Goal: Transaction & Acquisition: Book appointment/travel/reservation

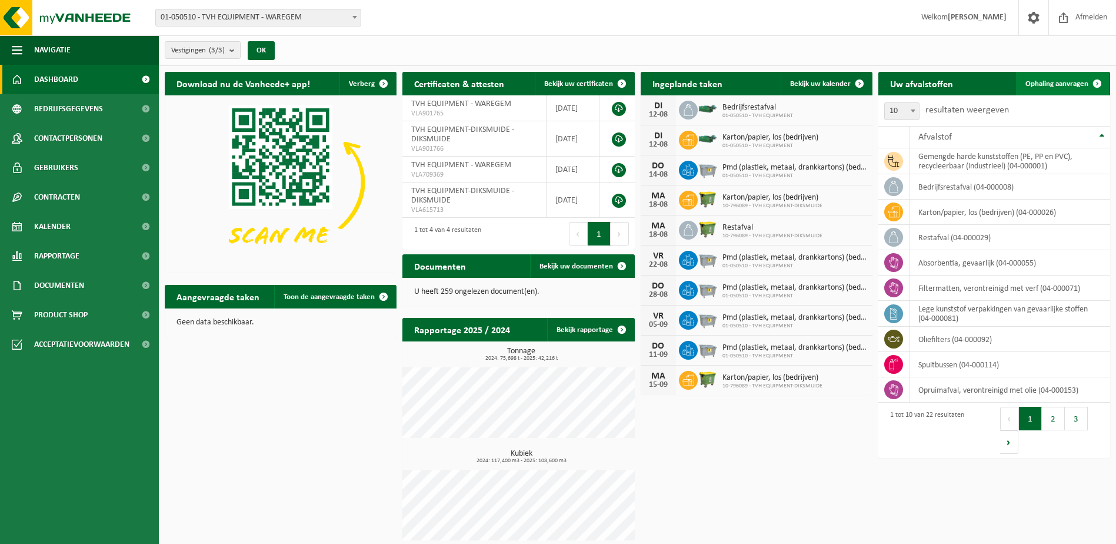
click at [1055, 86] on span "Ophaling aanvragen" at bounding box center [1057, 84] width 63 height 8
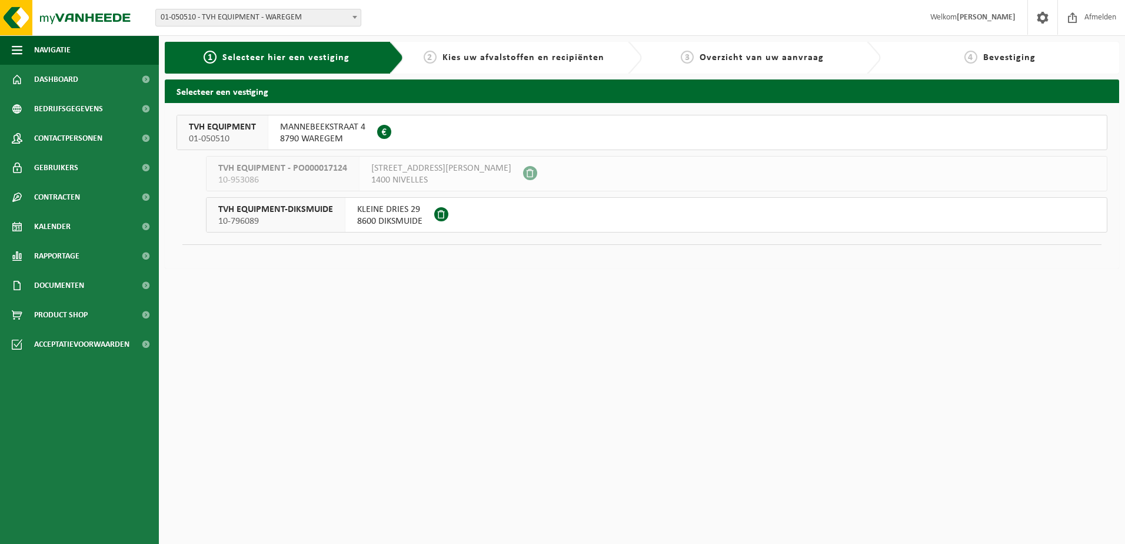
click at [308, 126] on span "MANNEBEEKSTRAAT 4" at bounding box center [322, 127] width 85 height 12
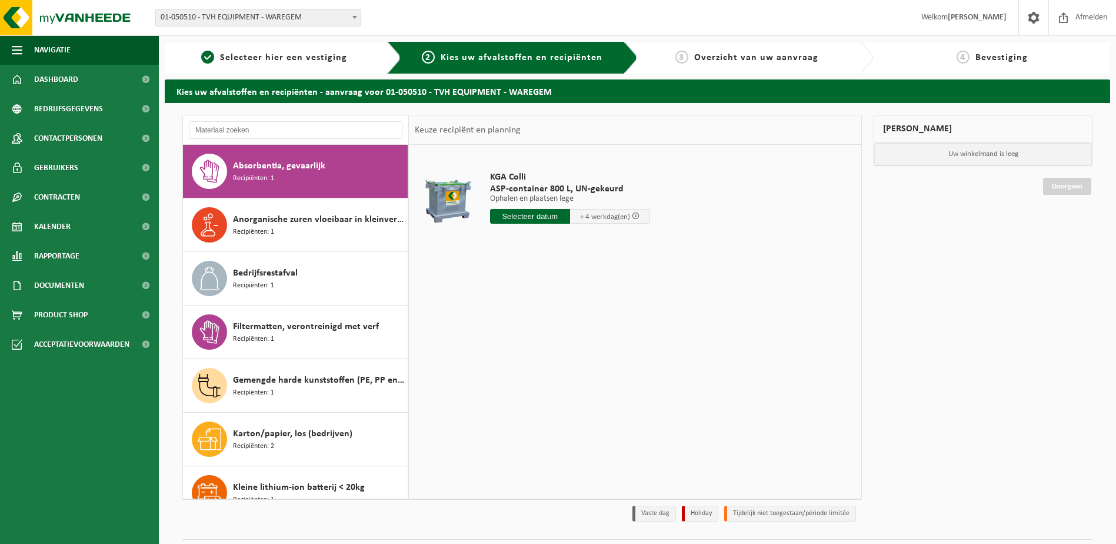
click at [1024, 276] on div "Mijn winkelmand Uw winkelmand is leeg Doorgaan" at bounding box center [983, 321] width 231 height 413
click at [1012, 151] on p "Uw winkelmand is leeg" at bounding box center [984, 154] width 218 height 22
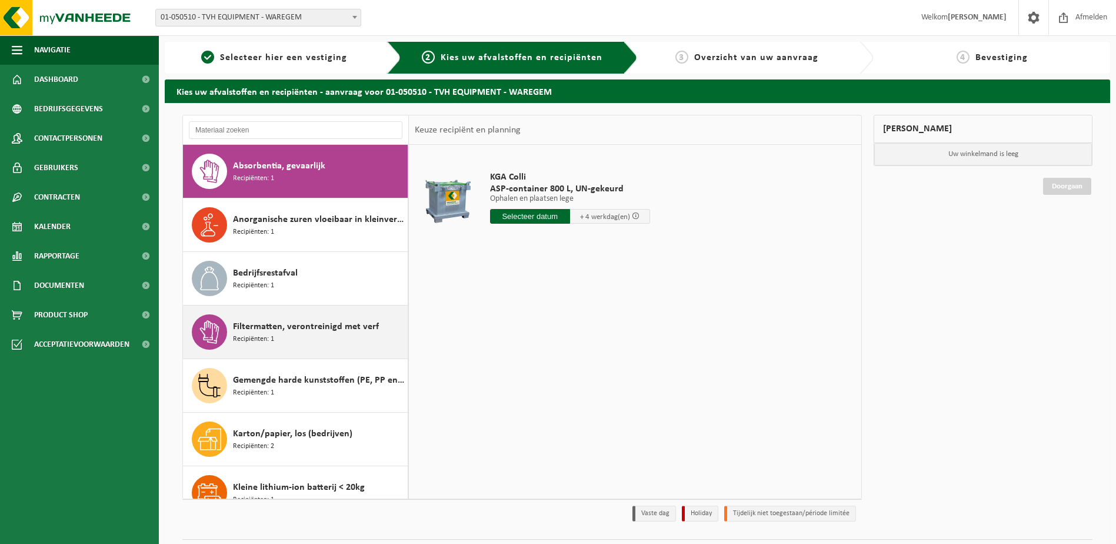
click at [292, 340] on div "Filtermatten, verontreinigd met verf Recipiënten: 1" at bounding box center [319, 331] width 172 height 35
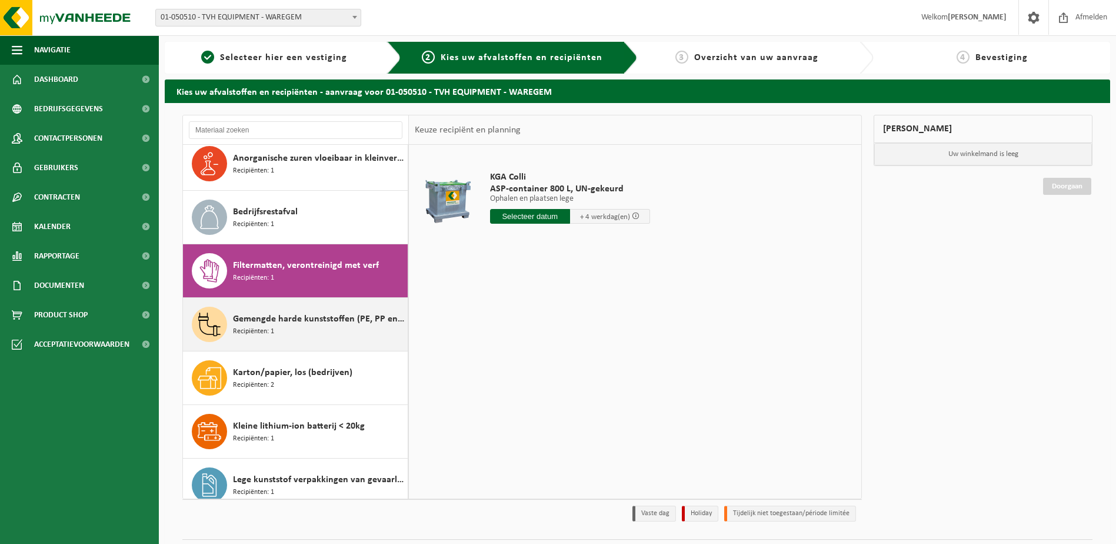
scroll to position [161, 0]
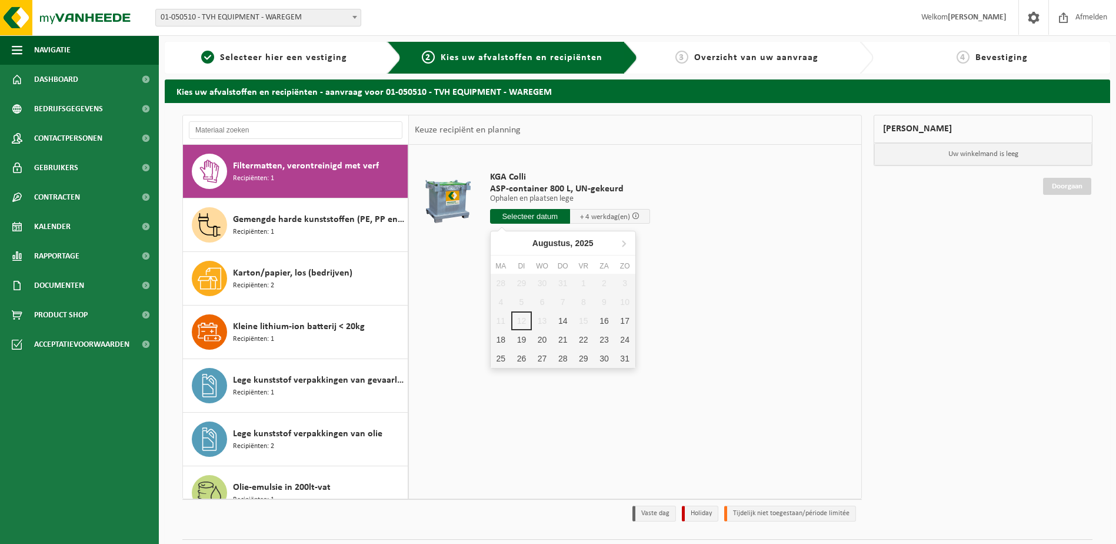
click at [528, 219] on input "text" at bounding box center [530, 216] width 80 height 15
click at [564, 323] on div "14" at bounding box center [563, 320] width 21 height 19
type input "Van 2025-08-14"
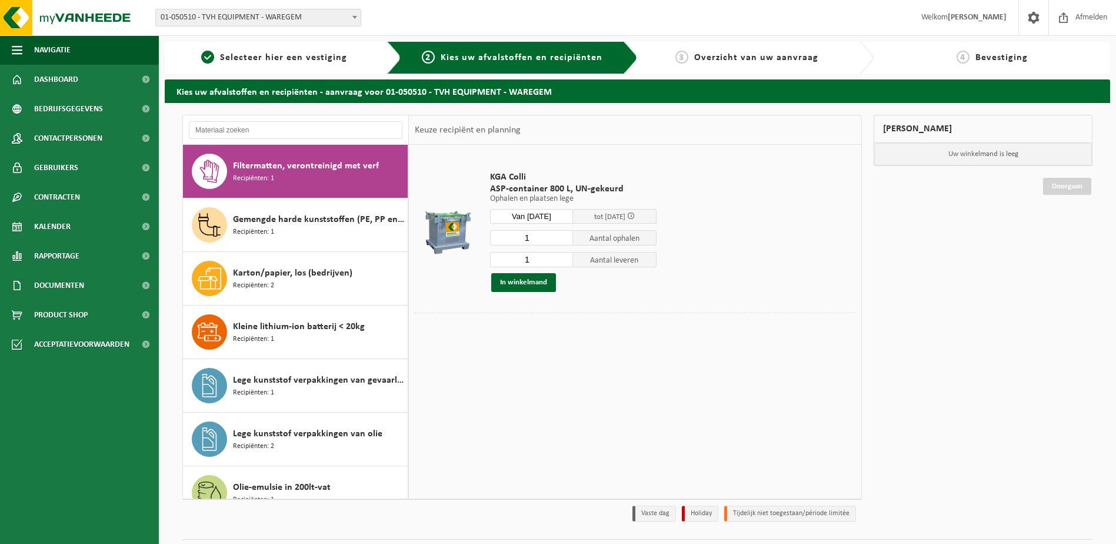
click at [722, 323] on div at bounding box center [635, 321] width 441 height 18
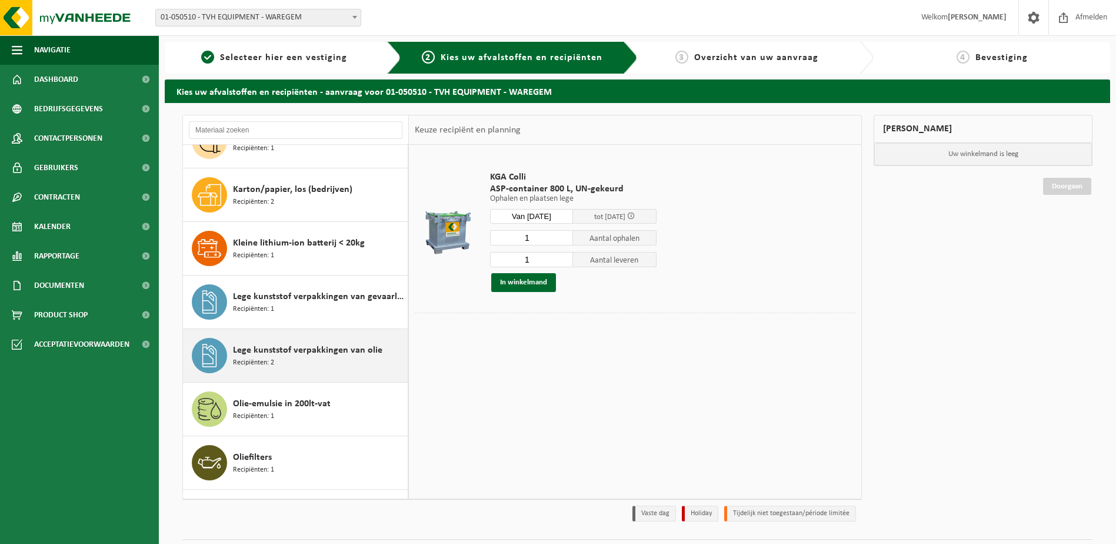
scroll to position [278, 0]
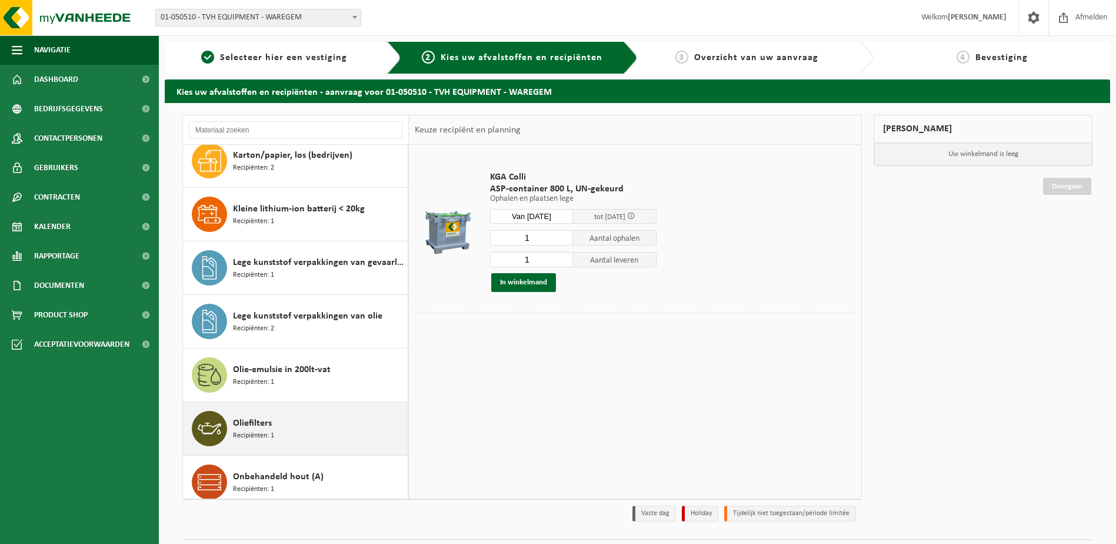
click at [302, 433] on div "Oliefilters Recipiënten: 1" at bounding box center [319, 428] width 172 height 35
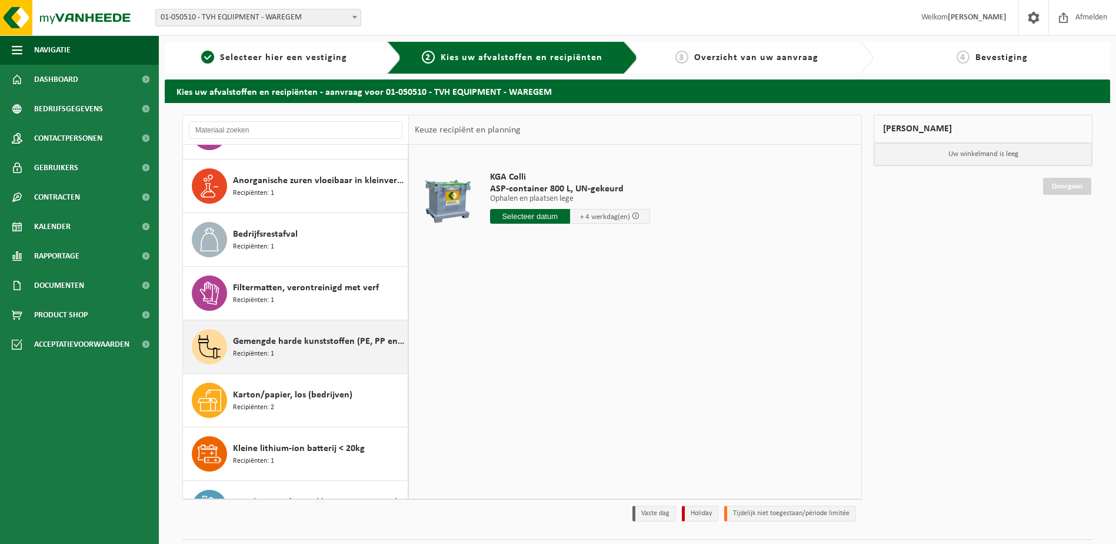
scroll to position [0, 0]
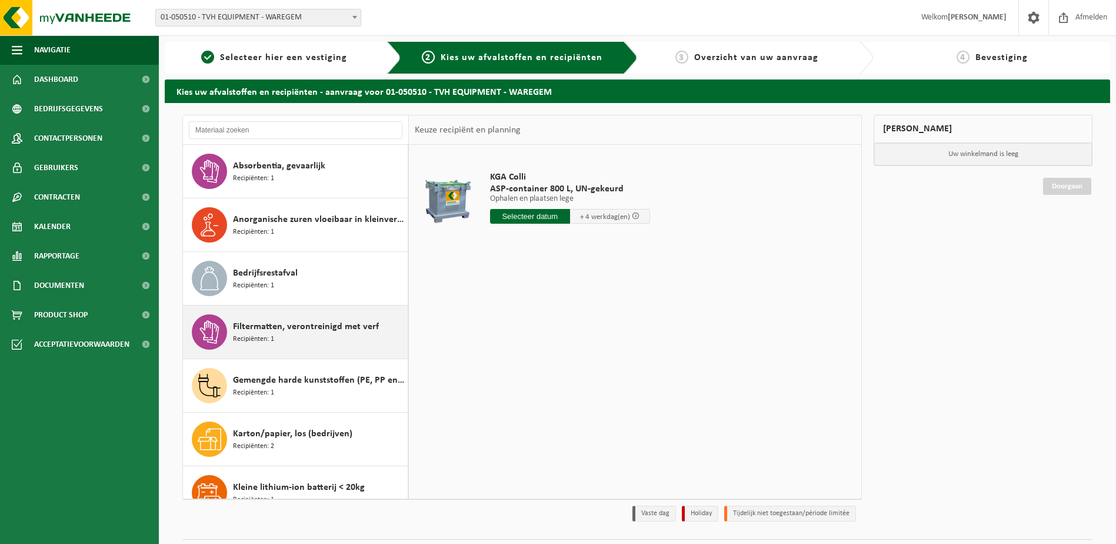
click at [300, 331] on span "Filtermatten, verontreinigd met verf" at bounding box center [306, 327] width 146 height 14
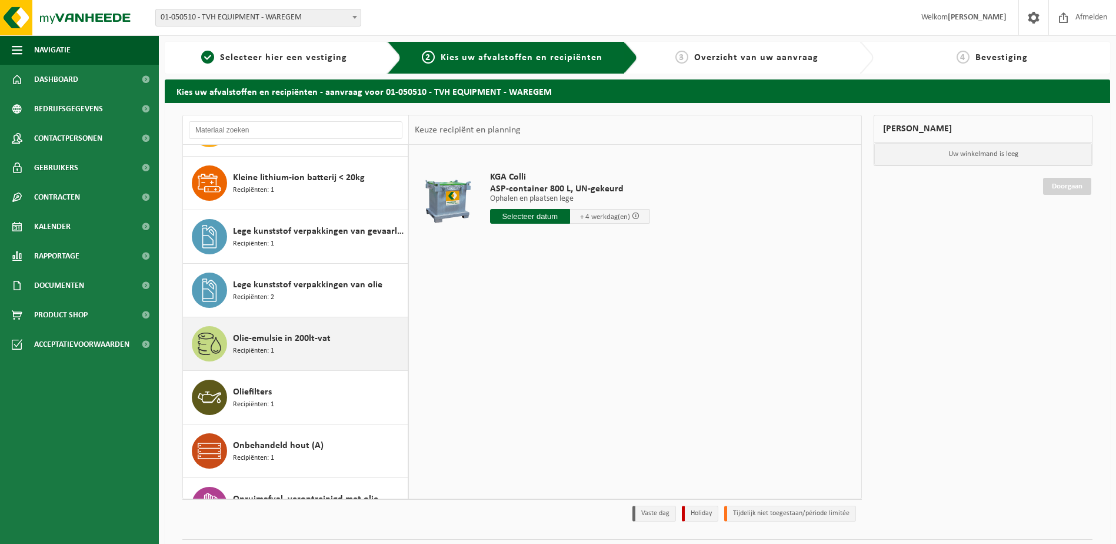
scroll to position [337, 0]
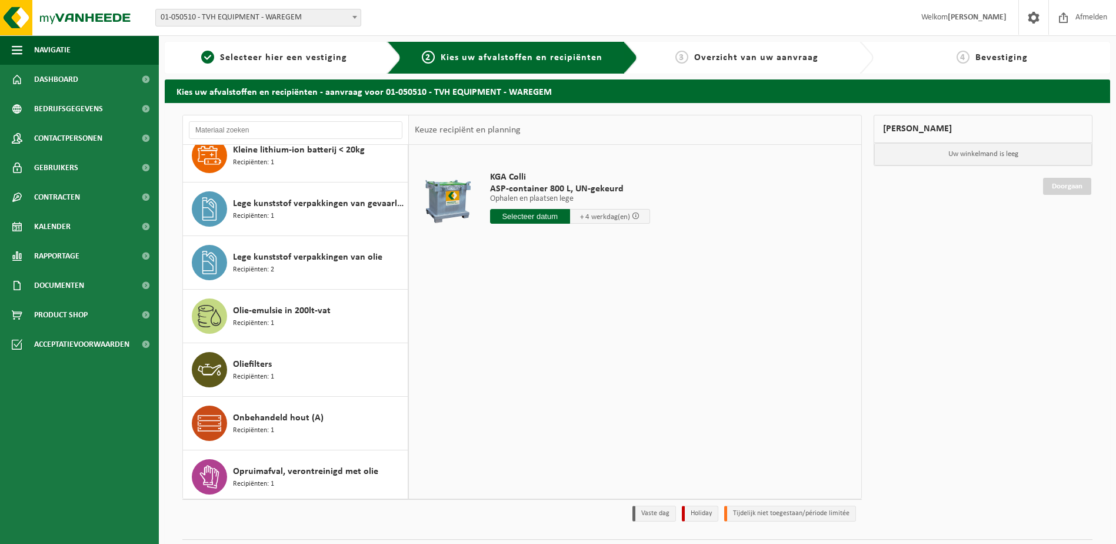
click at [537, 222] on input "text" at bounding box center [530, 216] width 80 height 15
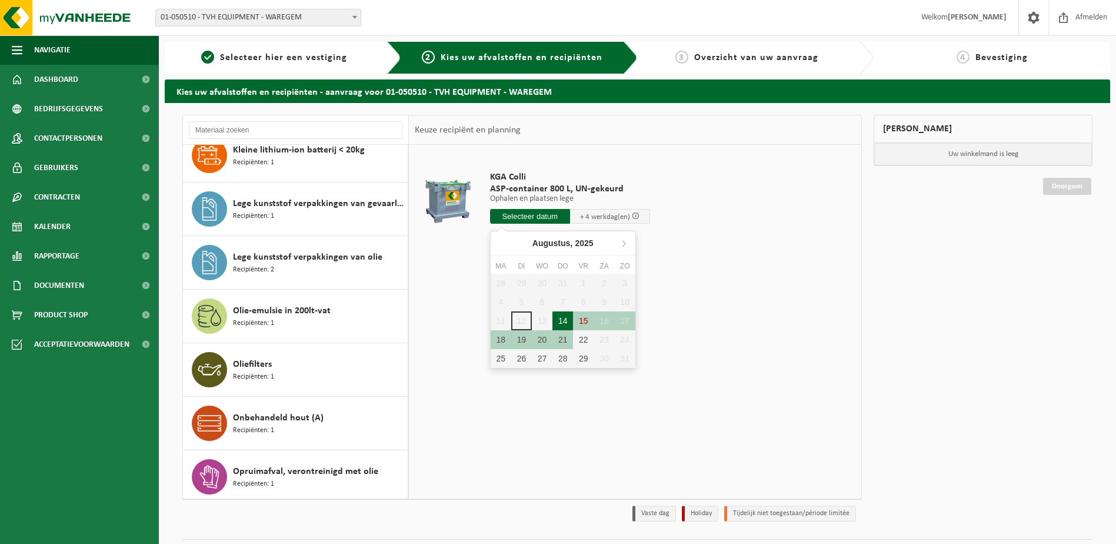
click at [564, 317] on div "14" at bounding box center [563, 320] width 21 height 19
type input "Van 2025-08-14"
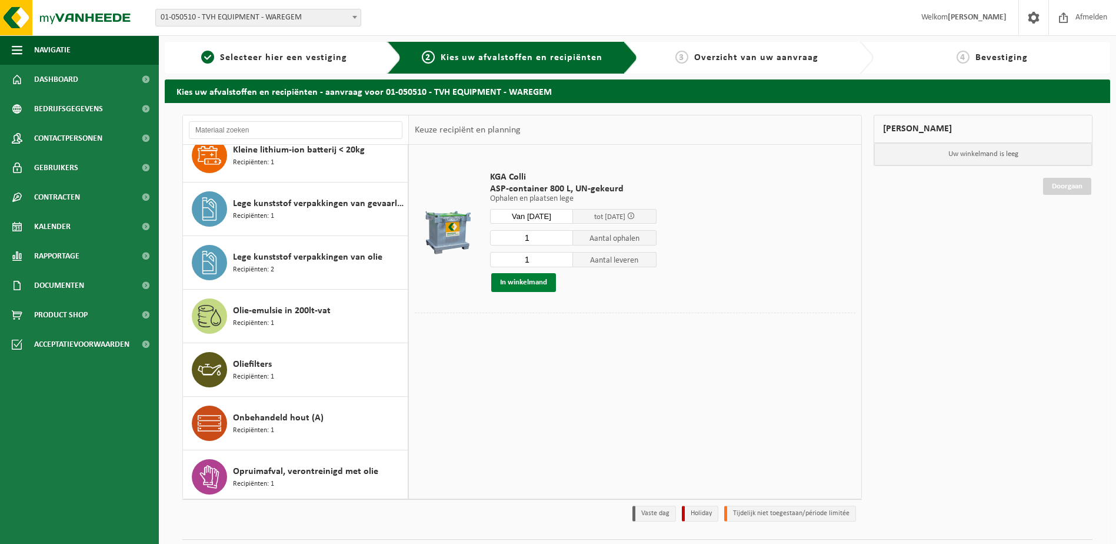
click at [536, 285] on button "In winkelmand" at bounding box center [523, 282] width 65 height 19
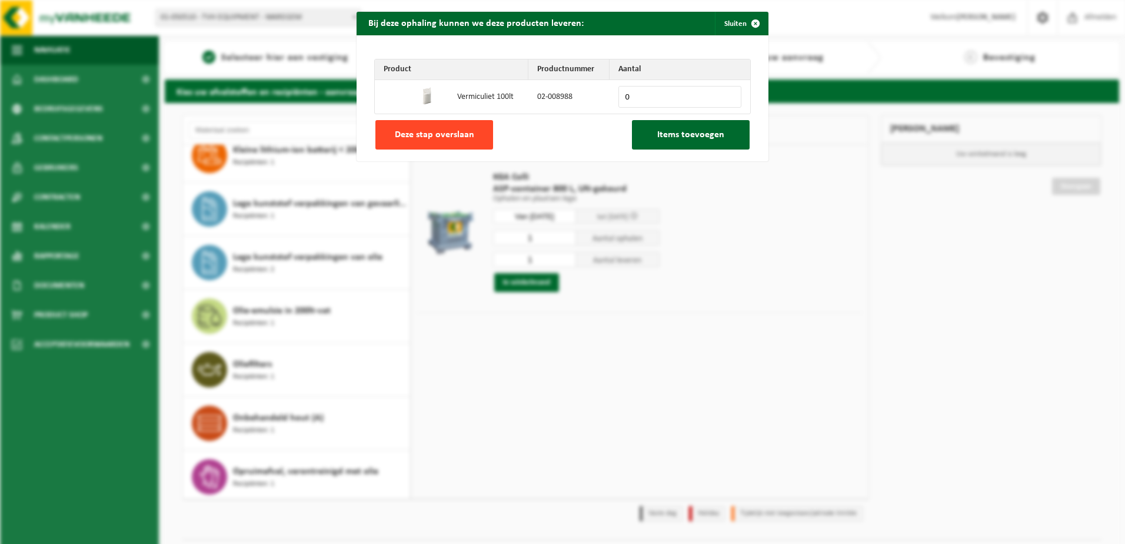
click at [431, 140] on button "Deze stap overslaan" at bounding box center [434, 134] width 118 height 29
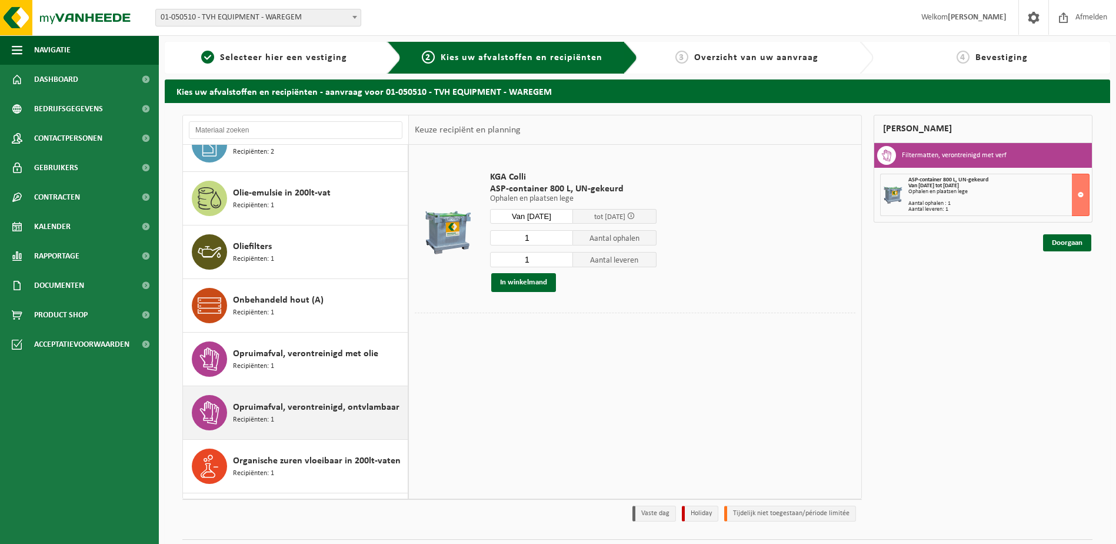
scroll to position [514, 0]
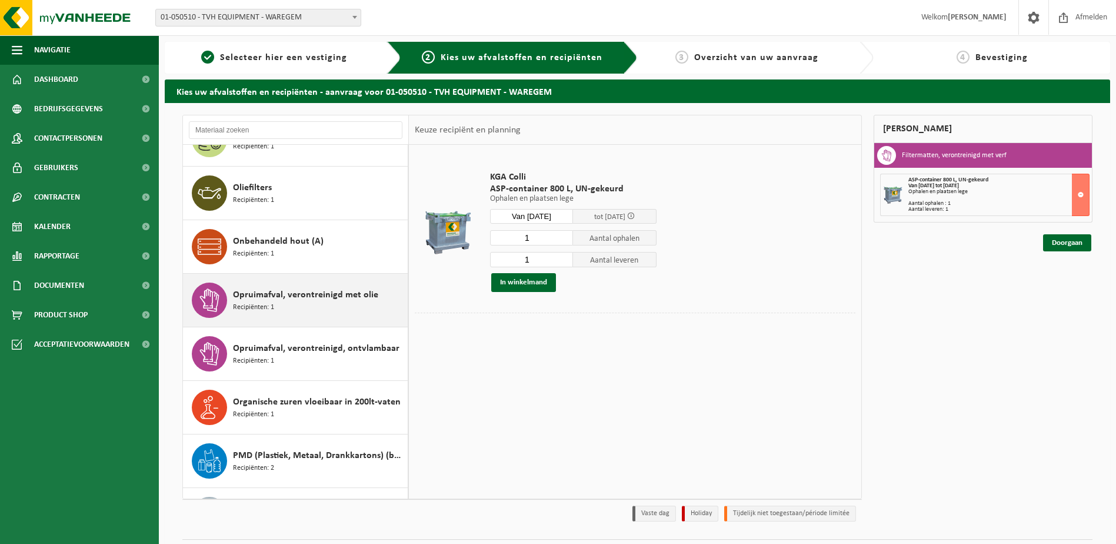
click at [300, 304] on div "Opruimafval, verontreinigd met olie Recipiënten: 1" at bounding box center [319, 299] width 172 height 35
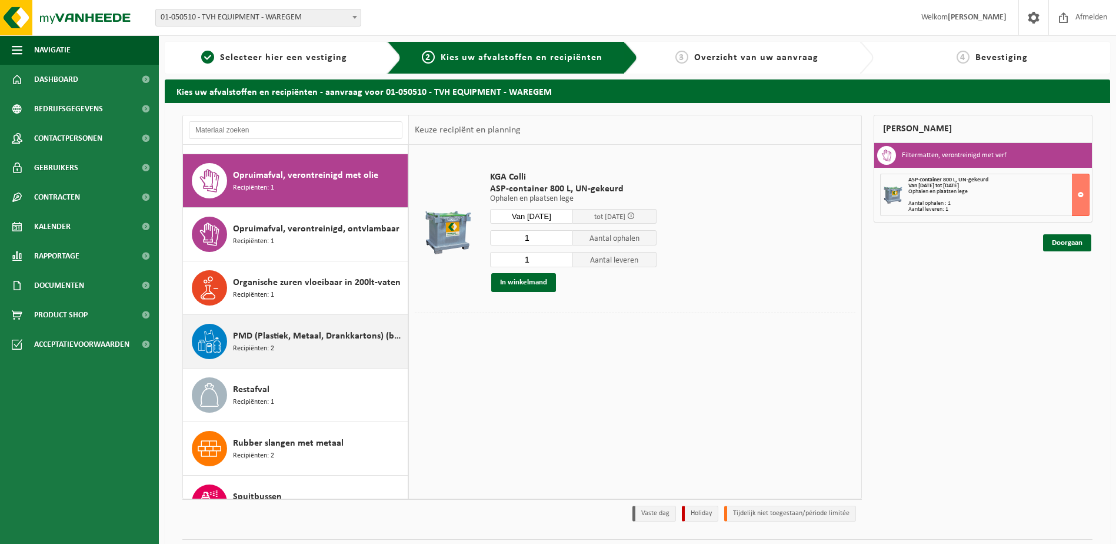
scroll to position [643, 0]
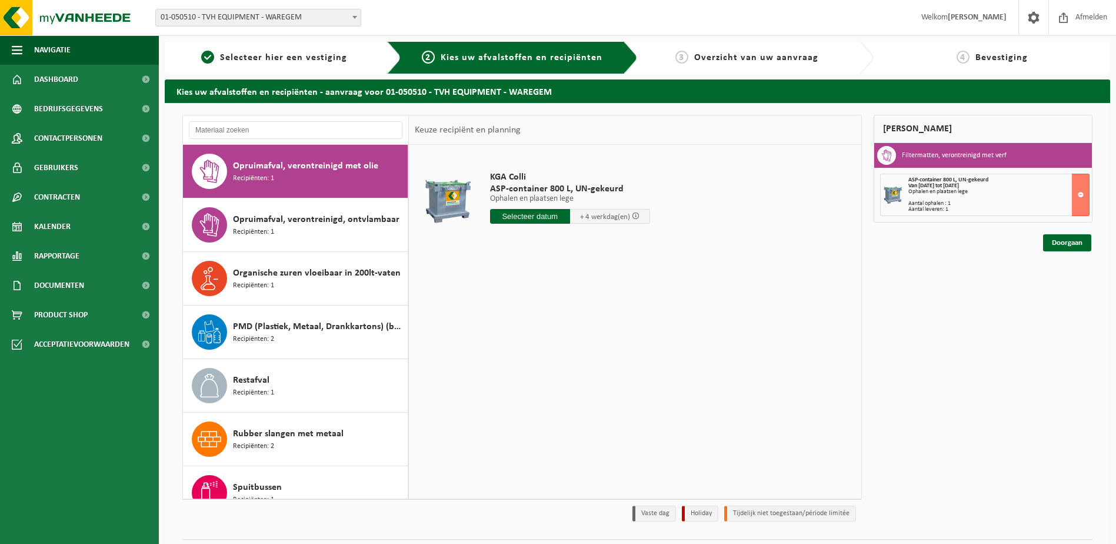
click at [533, 221] on input "text" at bounding box center [530, 216] width 80 height 15
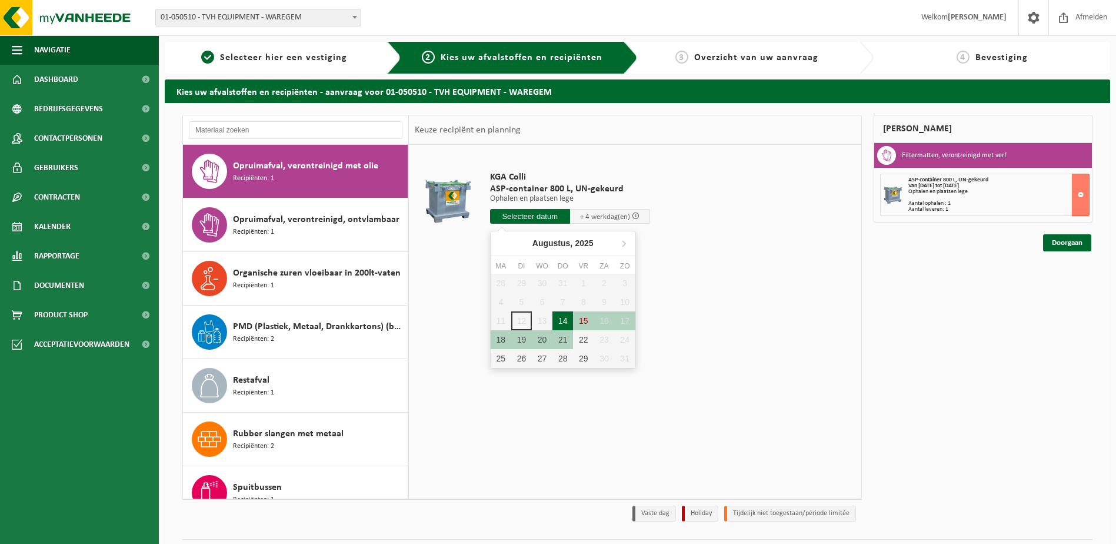
click at [572, 320] on div "14" at bounding box center [563, 320] width 21 height 19
type input "Van 2025-08-14"
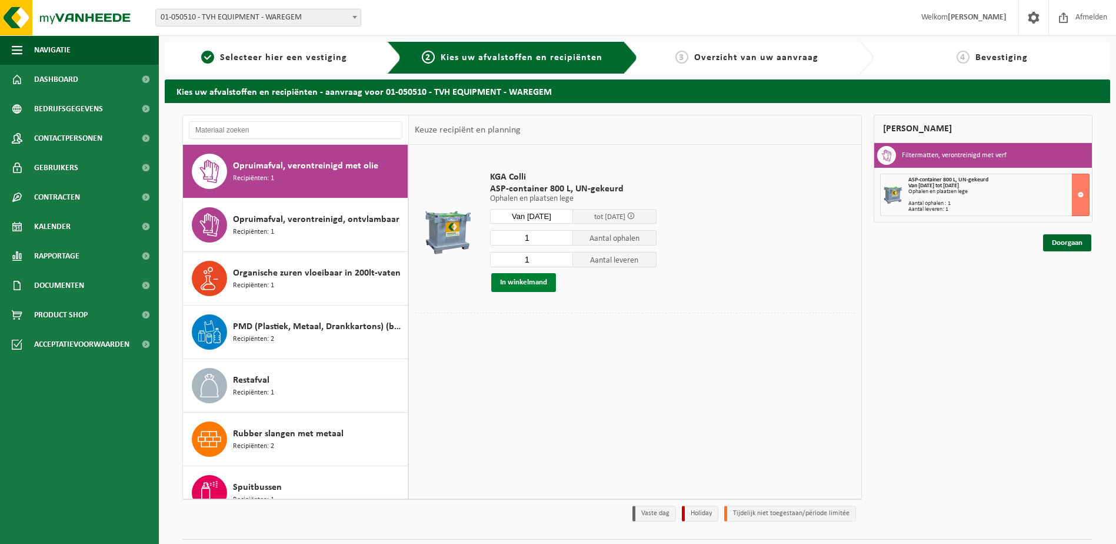
click at [534, 279] on button "In winkelmand" at bounding box center [523, 282] width 65 height 19
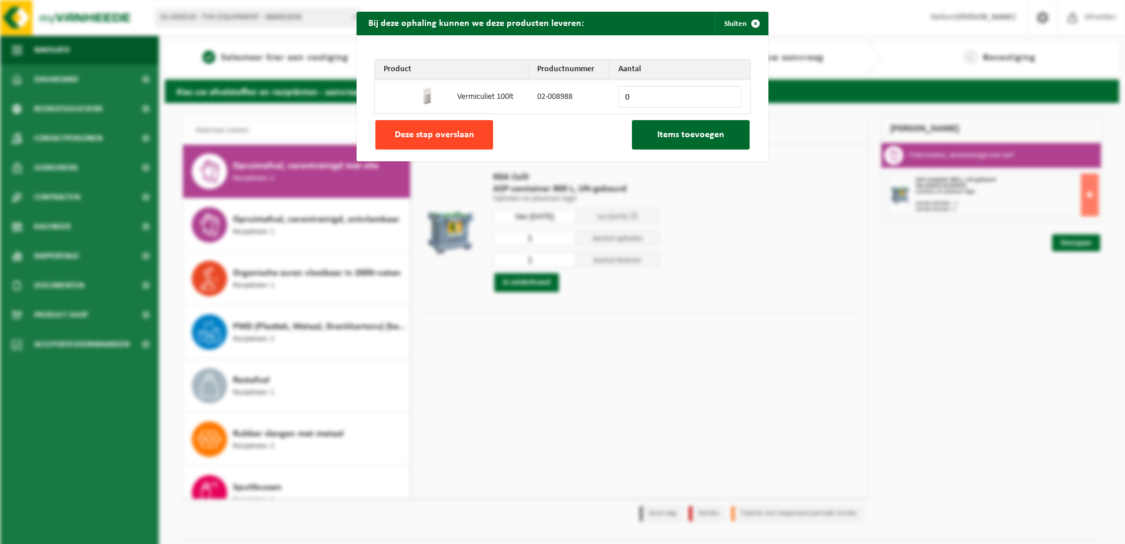
click at [438, 134] on span "Deze stap overslaan" at bounding box center [434, 134] width 79 height 9
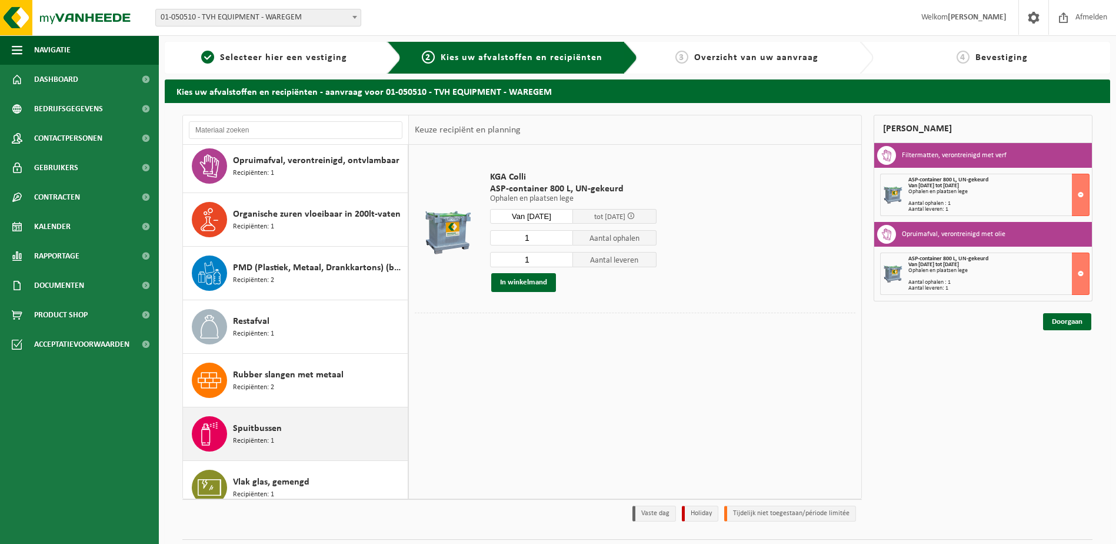
click at [271, 433] on span "Spuitbussen" at bounding box center [257, 428] width 49 height 14
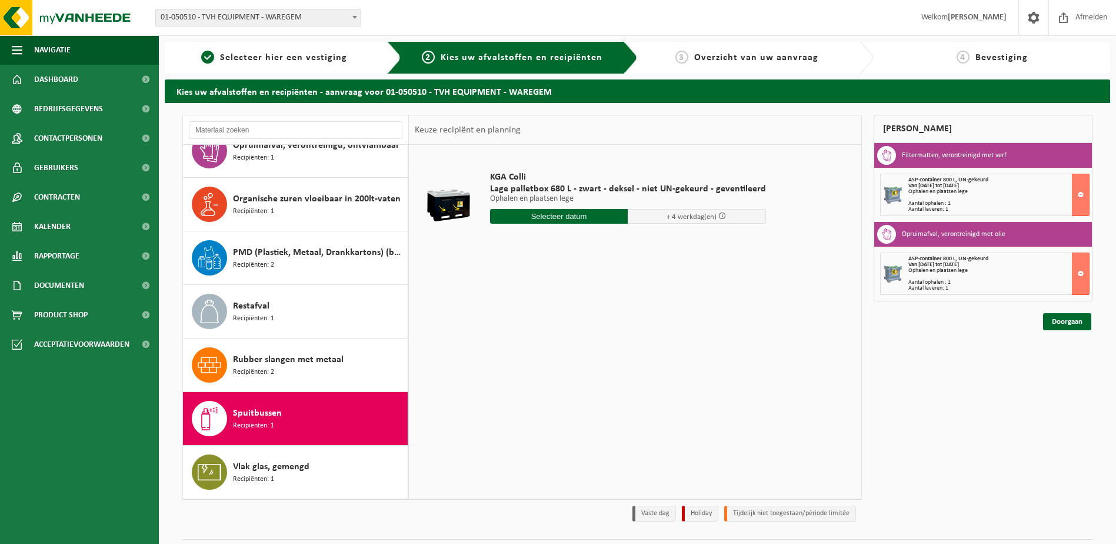
click at [564, 212] on input "text" at bounding box center [559, 216] width 138 height 15
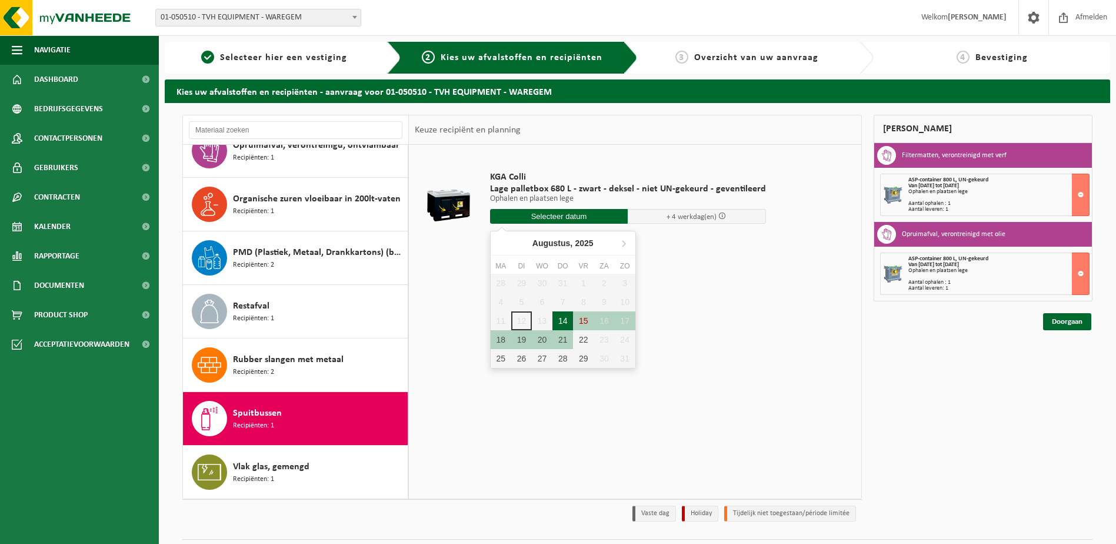
click at [564, 324] on div "14" at bounding box center [563, 320] width 21 height 19
type input "Van 2025-08-14"
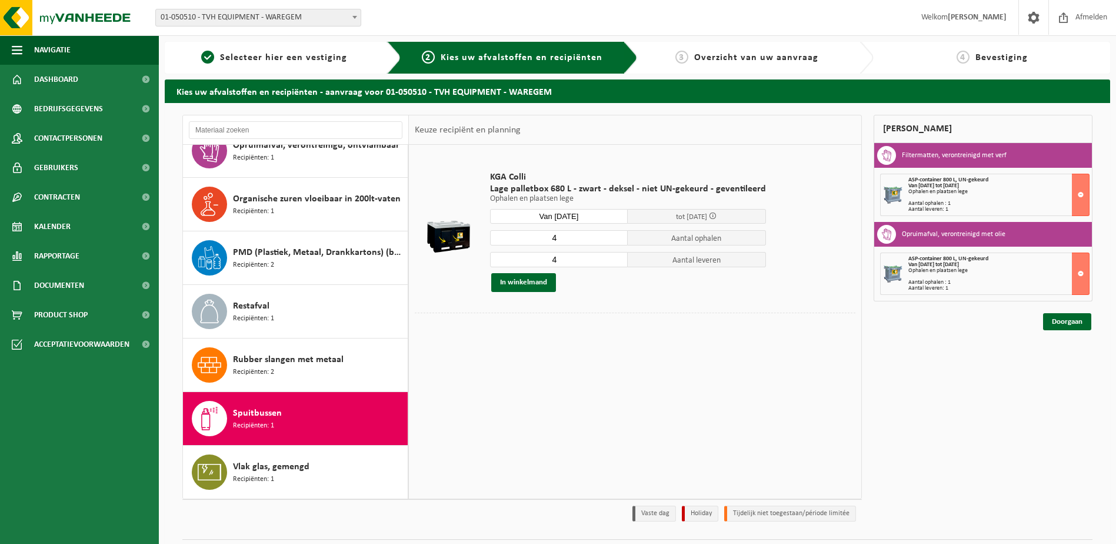
click at [584, 235] on input "4" at bounding box center [559, 237] width 138 height 15
type input "1"
click at [568, 258] on input "4" at bounding box center [559, 259] width 138 height 15
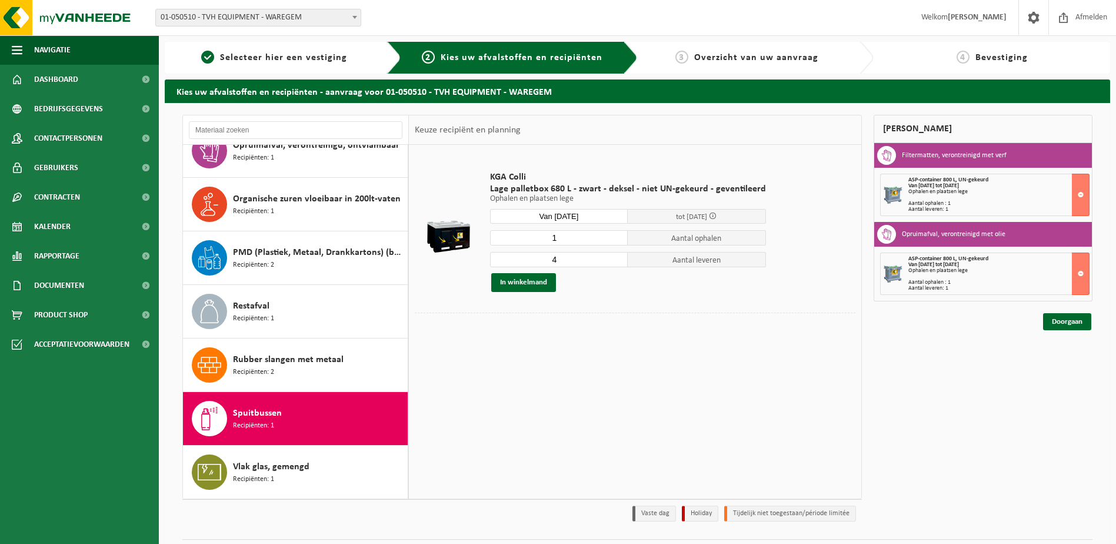
click at [568, 258] on input "4" at bounding box center [559, 259] width 138 height 15
type input "2"
click at [619, 287] on div "In winkelmand" at bounding box center [628, 282] width 276 height 19
click at [532, 282] on button "In winkelmand" at bounding box center [523, 282] width 65 height 19
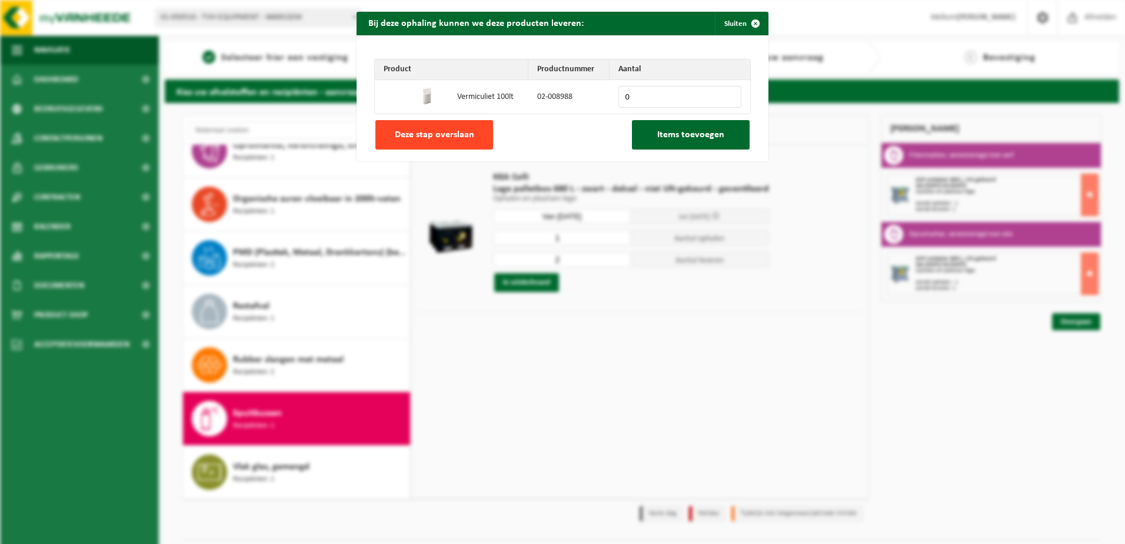
click at [437, 134] on span "Deze stap overslaan" at bounding box center [434, 134] width 79 height 9
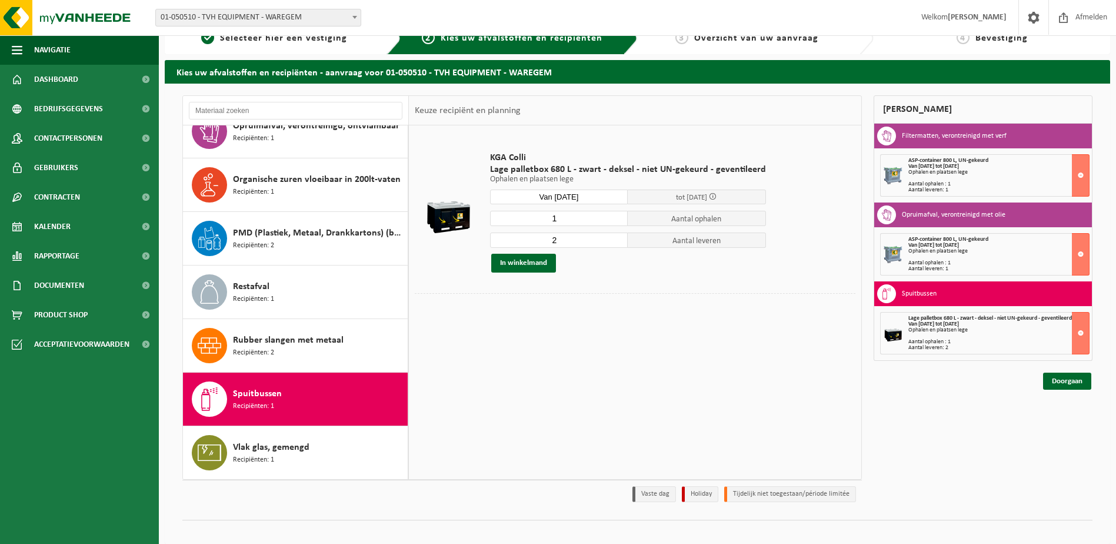
scroll to position [0, 0]
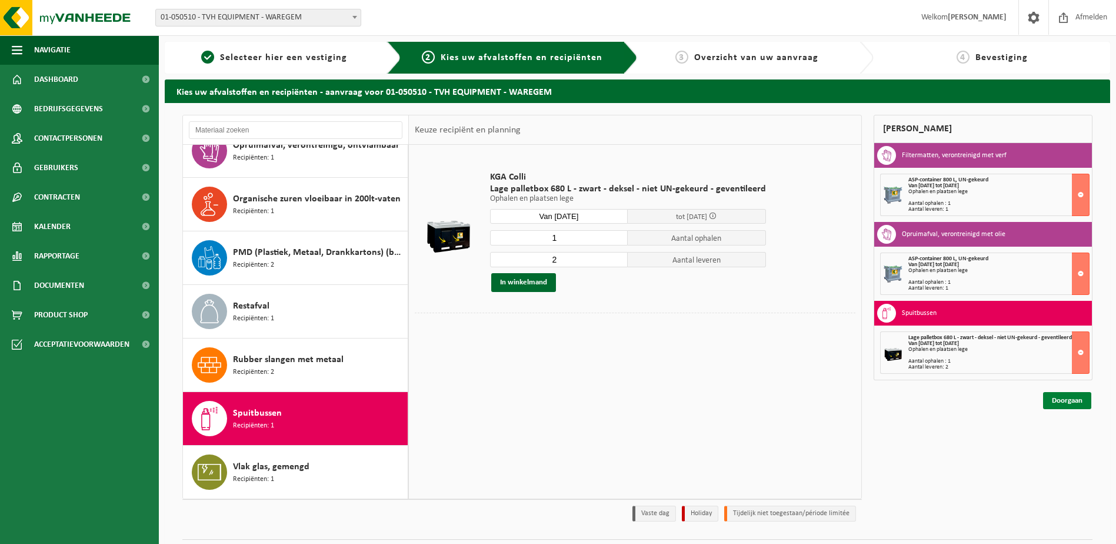
click at [1070, 400] on link "Doorgaan" at bounding box center [1067, 400] width 48 height 17
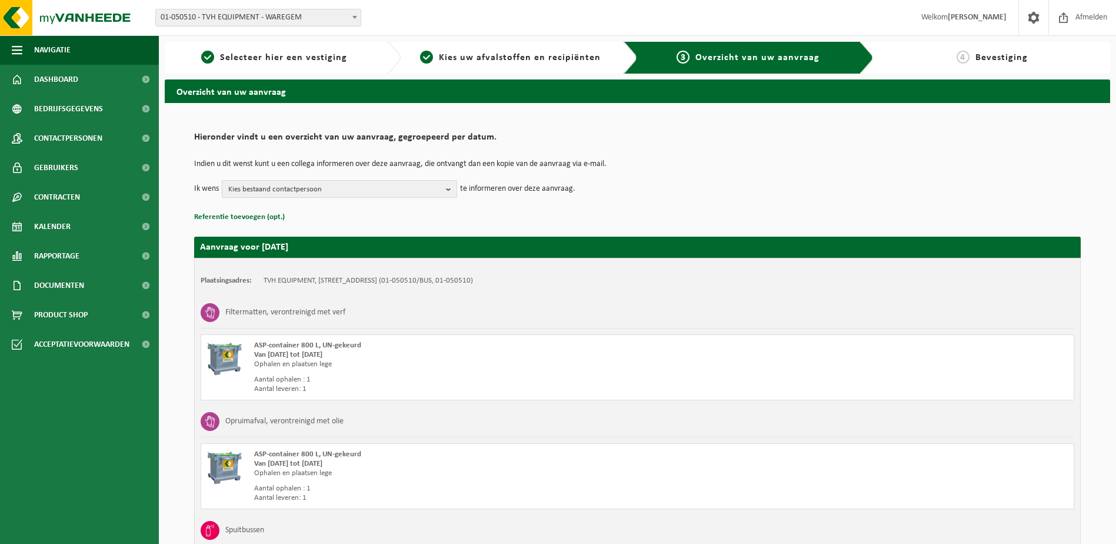
click at [317, 192] on span "Kies bestaand contactpersoon" at bounding box center [334, 190] width 213 height 18
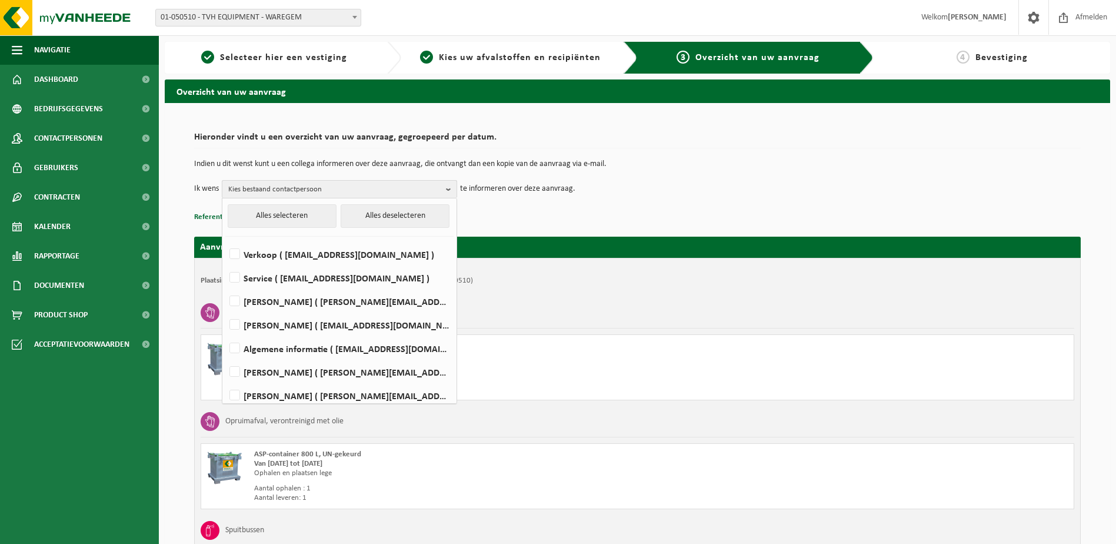
click at [282, 189] on span "Kies bestaand contactpersoon" at bounding box center [334, 190] width 213 height 18
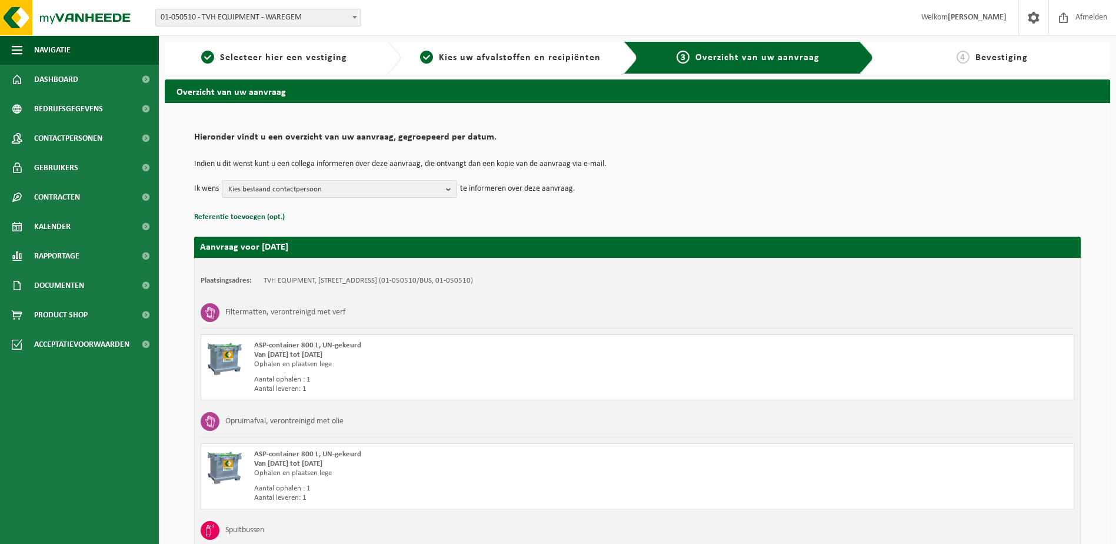
click at [513, 185] on p "te informeren over deze aanvraag." at bounding box center [517, 189] width 115 height 18
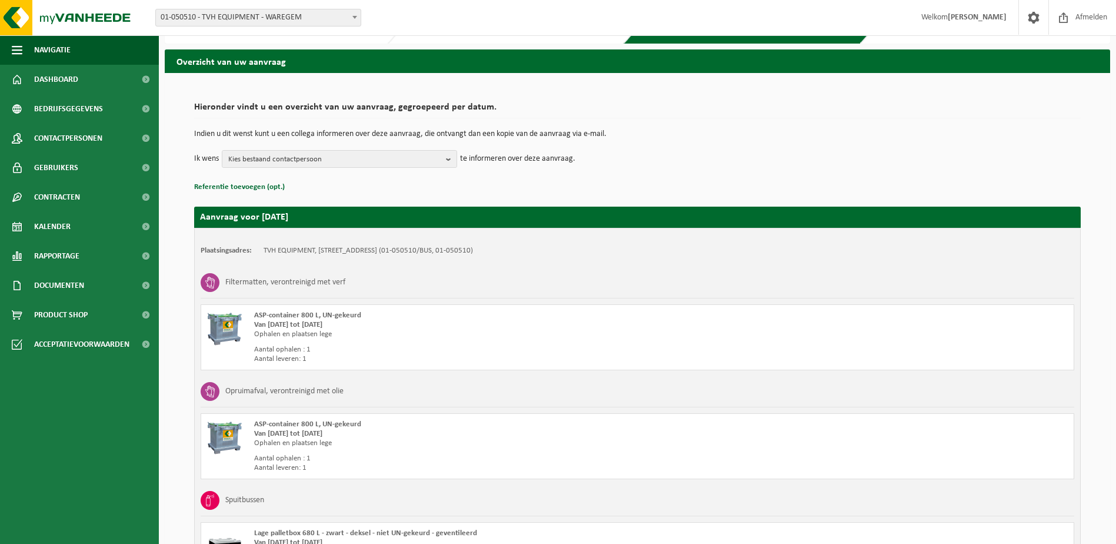
scroll to position [59, 0]
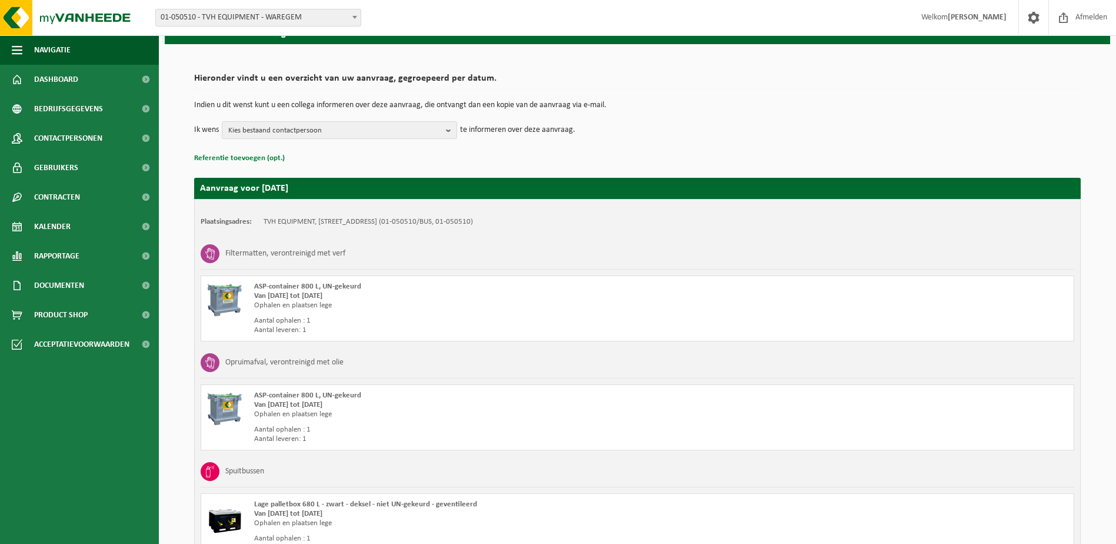
click at [266, 161] on button "Referentie toevoegen (opt.)" at bounding box center [239, 158] width 91 height 15
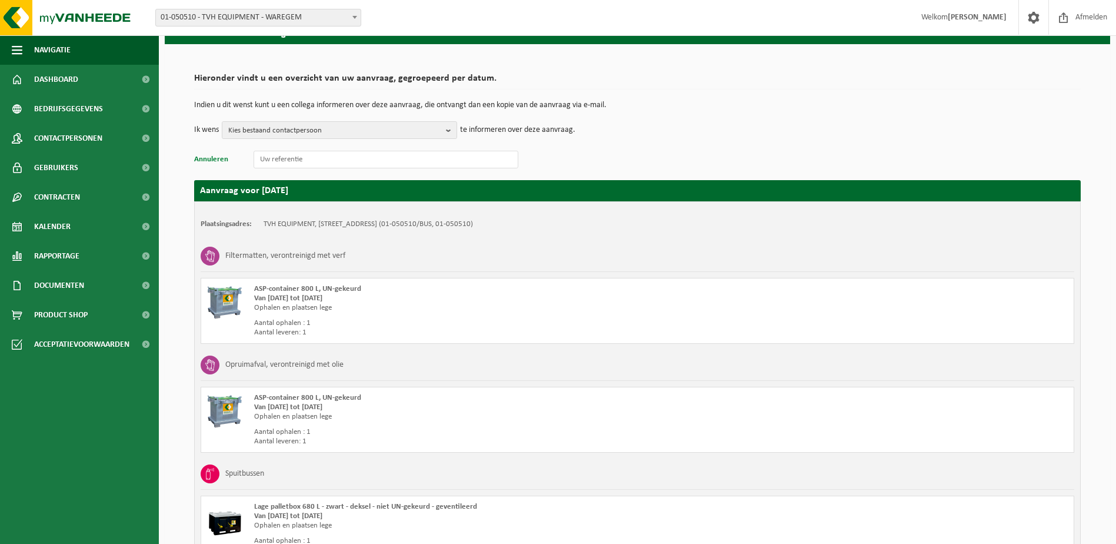
click at [204, 157] on button "Annuleren" at bounding box center [211, 159] width 34 height 15
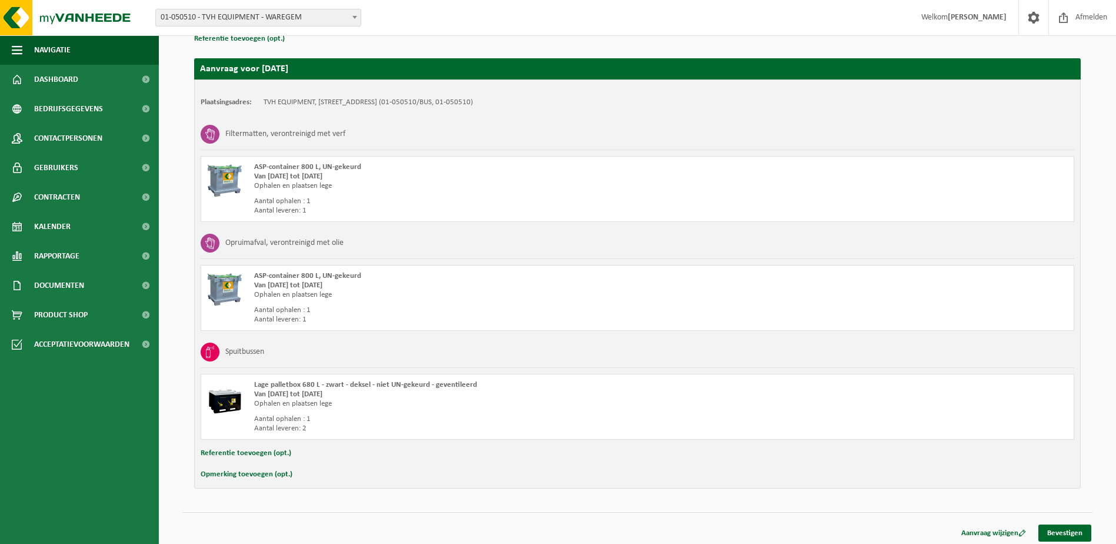
scroll to position [182, 0]
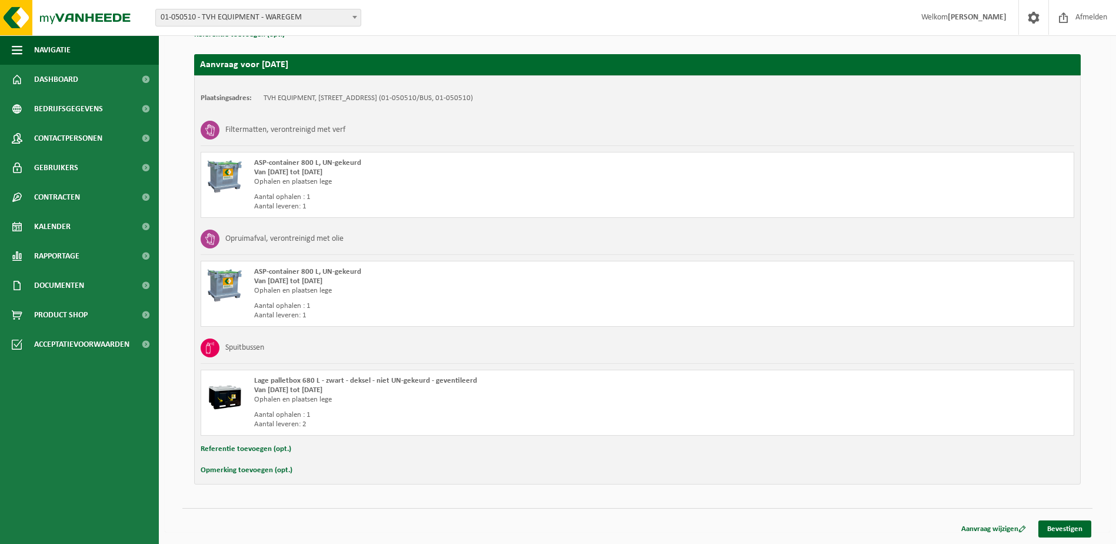
click at [261, 472] on button "Opmerking toevoegen (opt.)" at bounding box center [247, 470] width 92 height 15
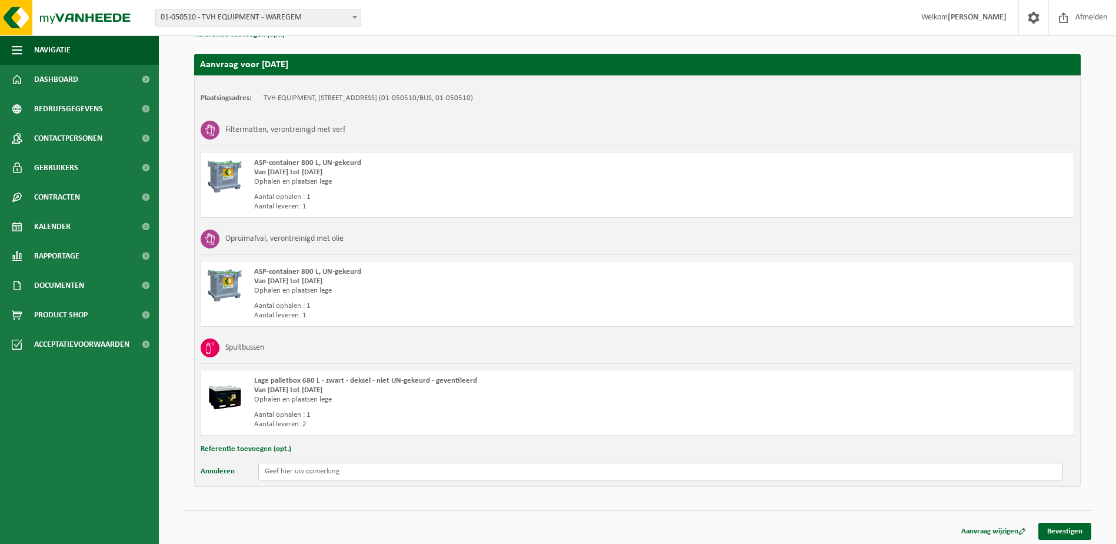
click at [349, 471] on input "text" at bounding box center [660, 472] width 804 height 18
click at [495, 470] on input "Ophaling aan Plant C, contact ter plaatse Matthias Neirinck:" at bounding box center [660, 472] width 804 height 18
paste input "+32 56 73 73 94"
paste input "Hoge palletbox 1400l"
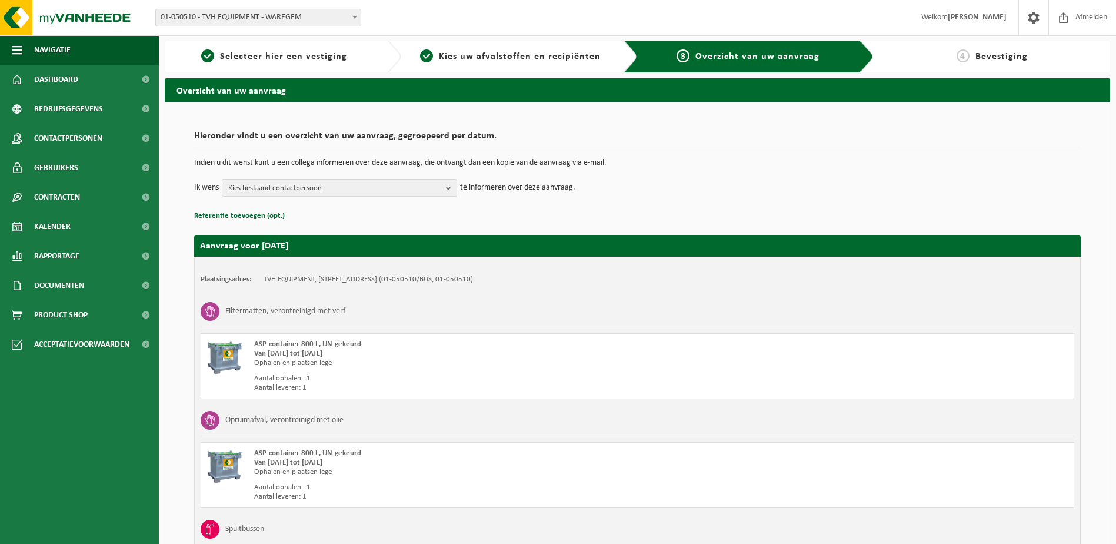
scroll to position [0, 0]
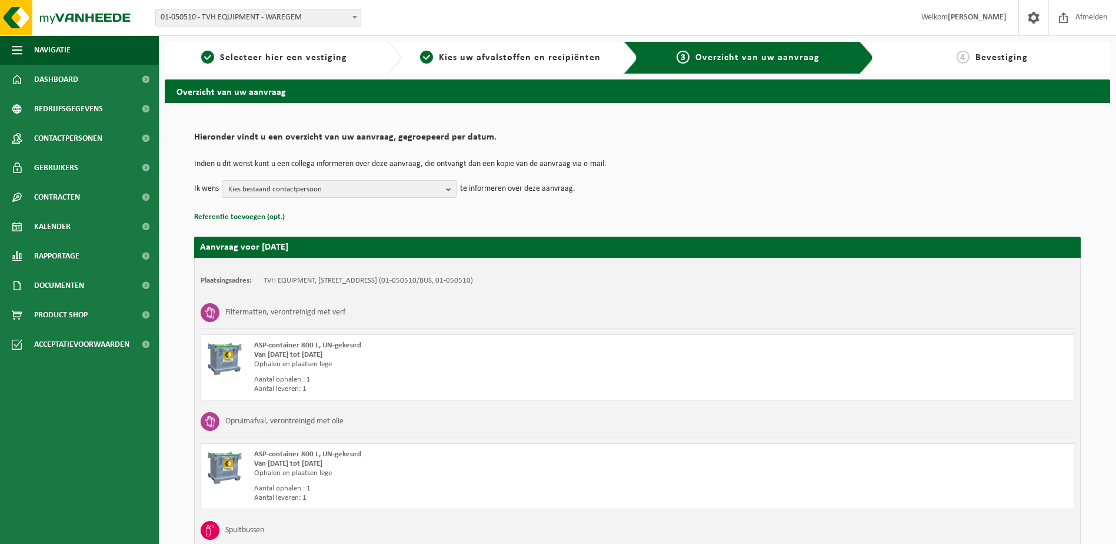
type input "Ophaling aan Plant C, contact ter plaatse Matthias Neirinck: +32 56 73 73 94, g…"
click at [546, 161] on p "Indien u dit wenst kunt u een collega informeren over deze aanvraag, die ontvan…" at bounding box center [637, 164] width 887 height 8
click at [412, 186] on span "Kies bestaand contactpersoon" at bounding box center [334, 190] width 213 height 18
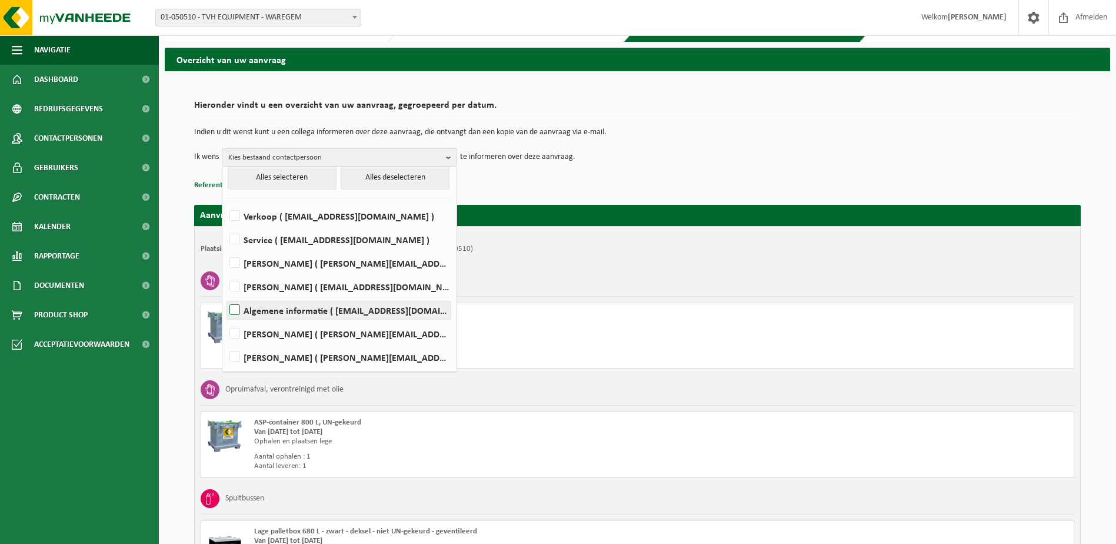
scroll to position [59, 0]
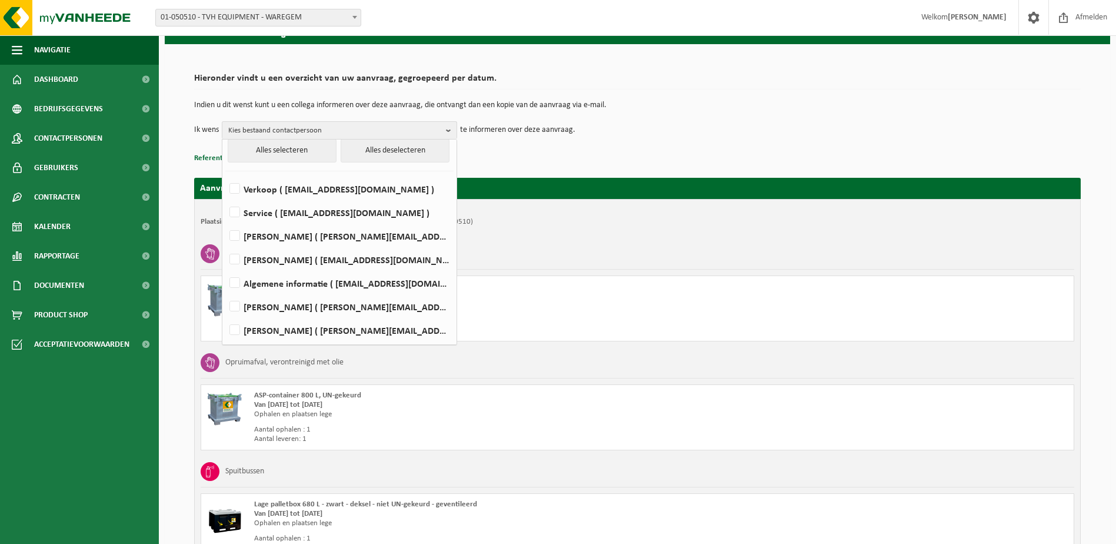
click at [653, 163] on p "Referentie toevoegen (opt.)" at bounding box center [637, 158] width 887 height 15
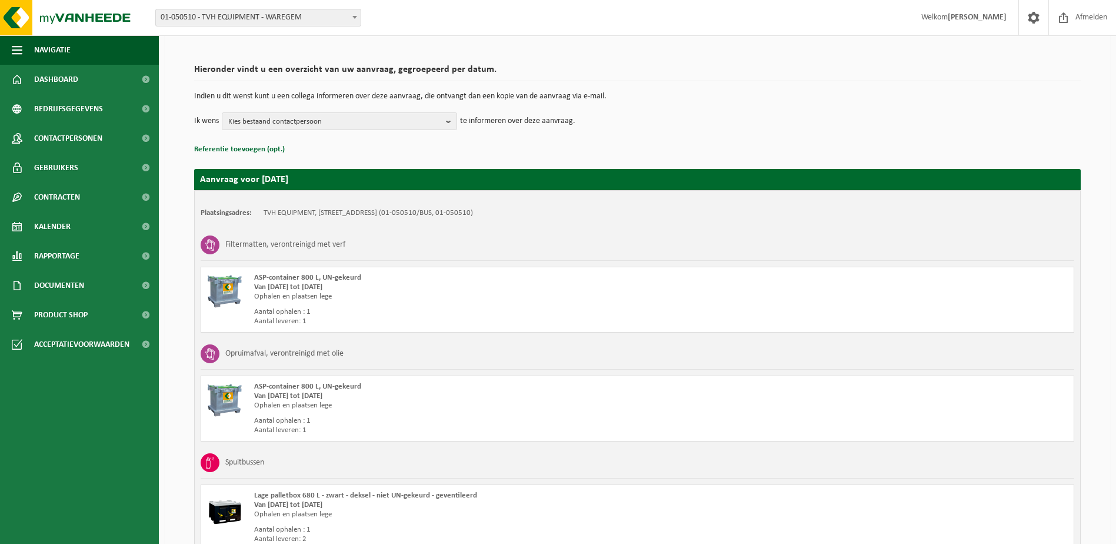
scroll to position [185, 0]
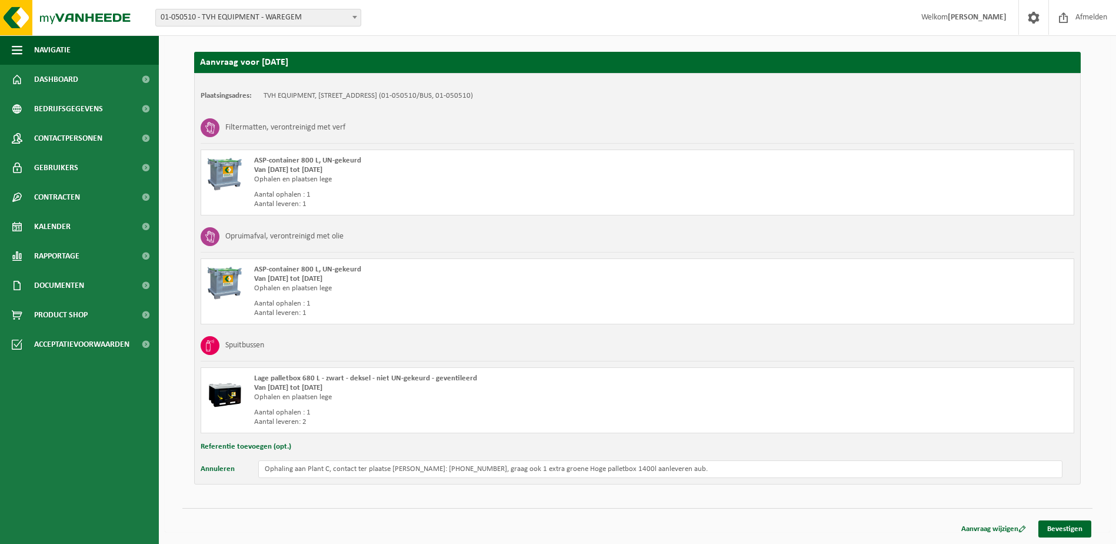
click at [819, 508] on div "Aanvraag wijzigen Bevestigen" at bounding box center [637, 514] width 910 height 12
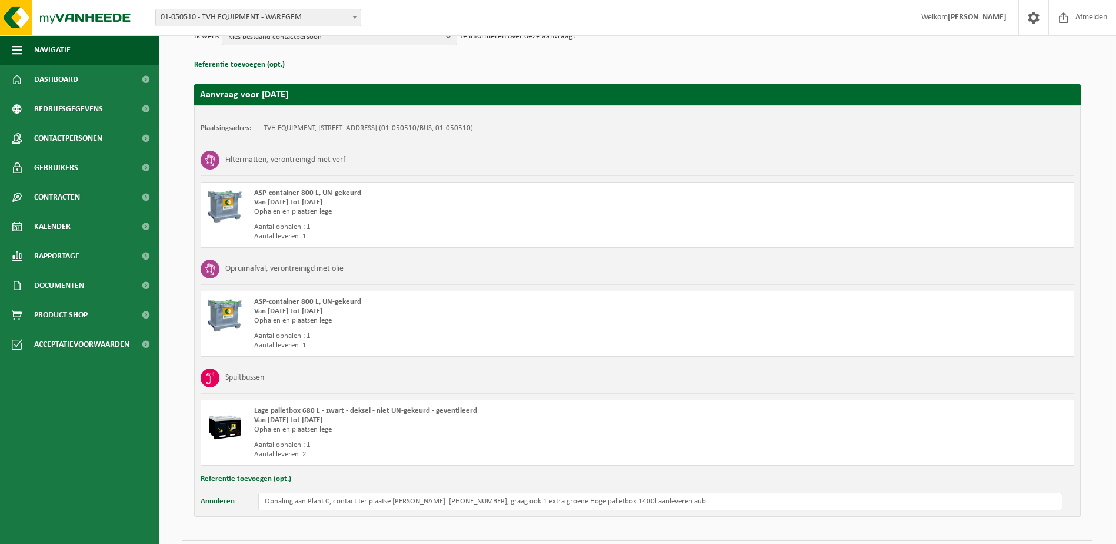
scroll to position [8, 0]
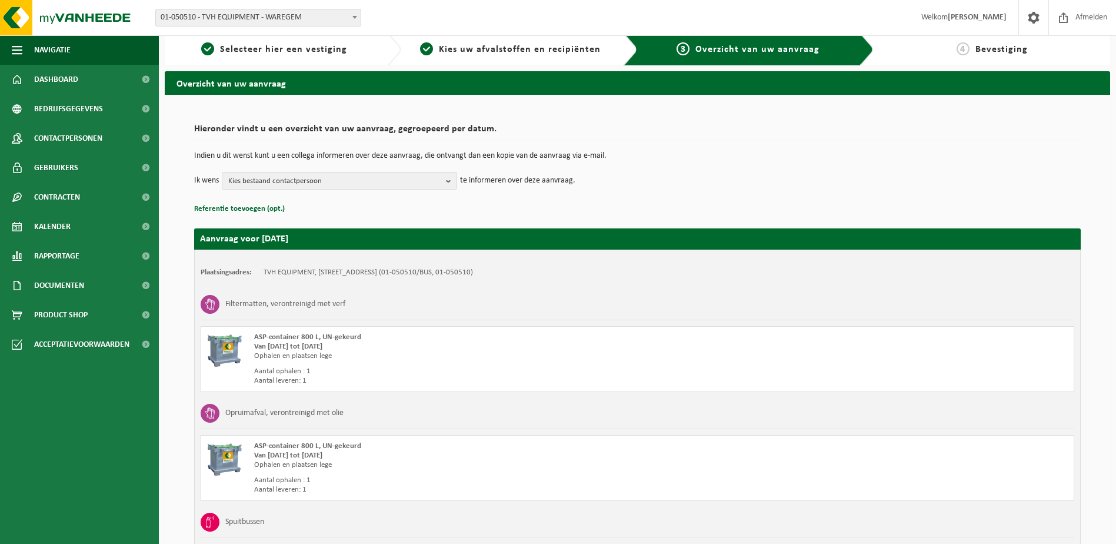
click at [691, 194] on div "Hieronder vindt u een overzicht van uw aanvraag, gegroepeerd per datum. Indien …" at bounding box center [637, 167] width 887 height 98
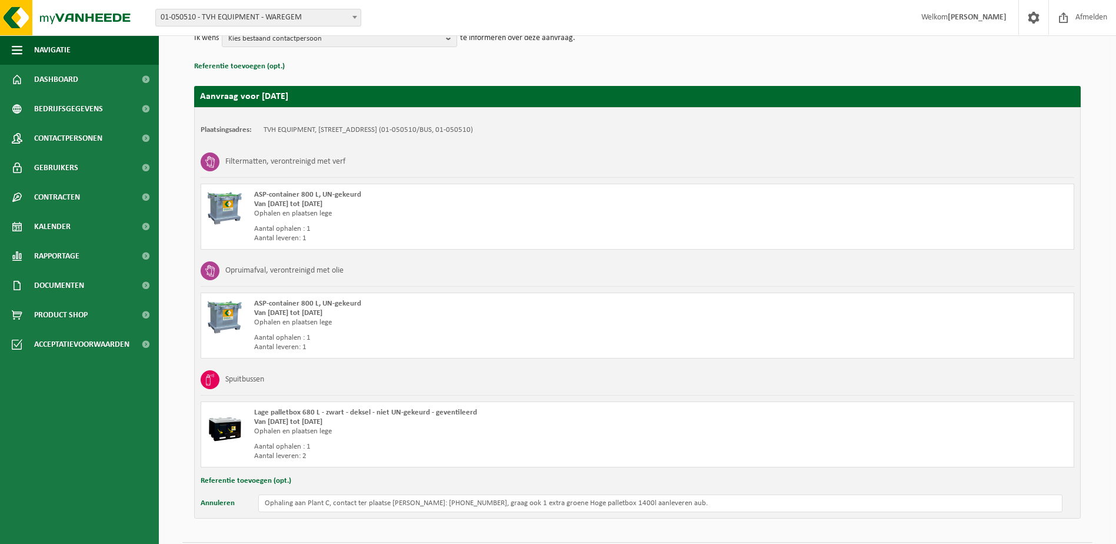
scroll to position [185, 0]
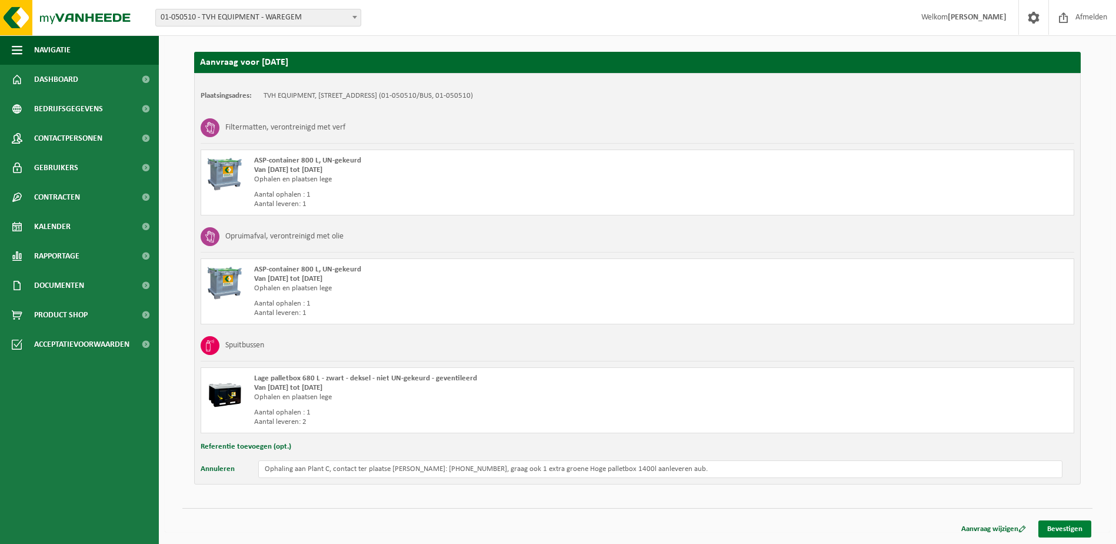
click at [1073, 530] on link "Bevestigen" at bounding box center [1065, 528] width 53 height 17
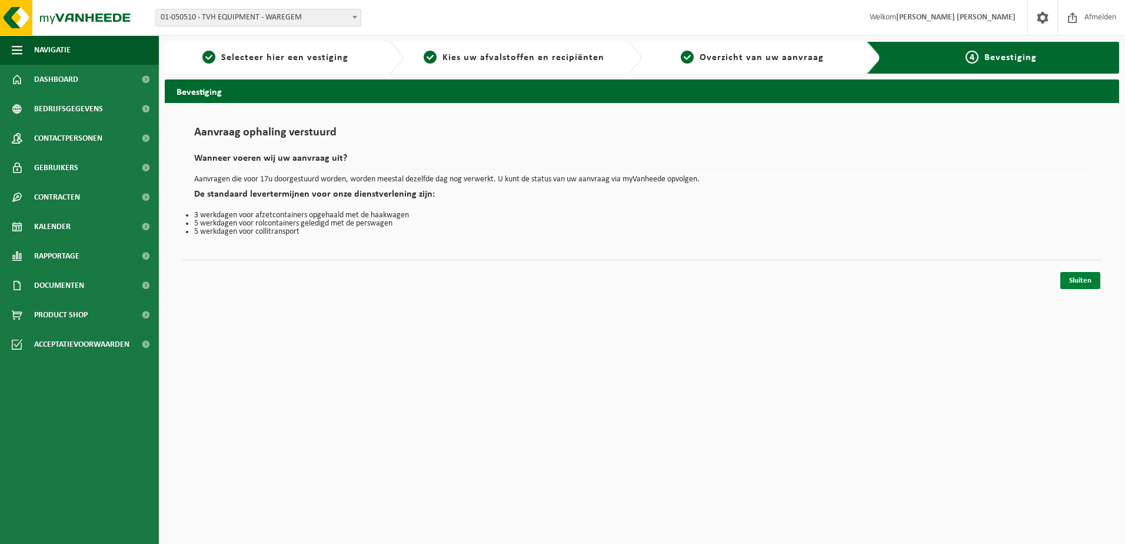
click at [1084, 280] on link "Sluiten" at bounding box center [1080, 280] width 40 height 17
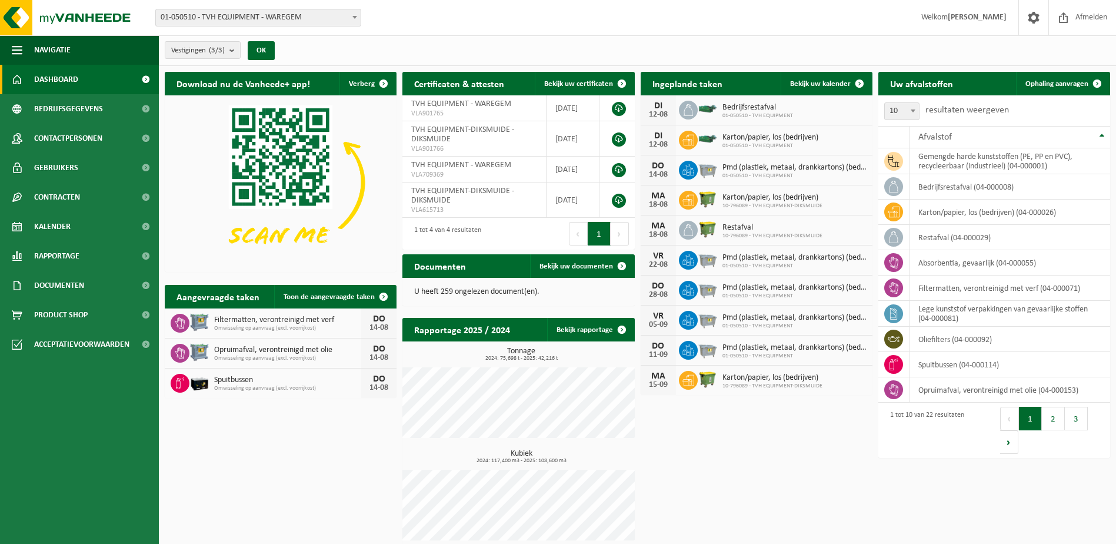
click at [804, 498] on div "Download nu de Vanheede+ app! Verberg Certificaten & attesten Bekijk uw certifi…" at bounding box center [638, 309] width 952 height 486
